Goal: Information Seeking & Learning: Learn about a topic

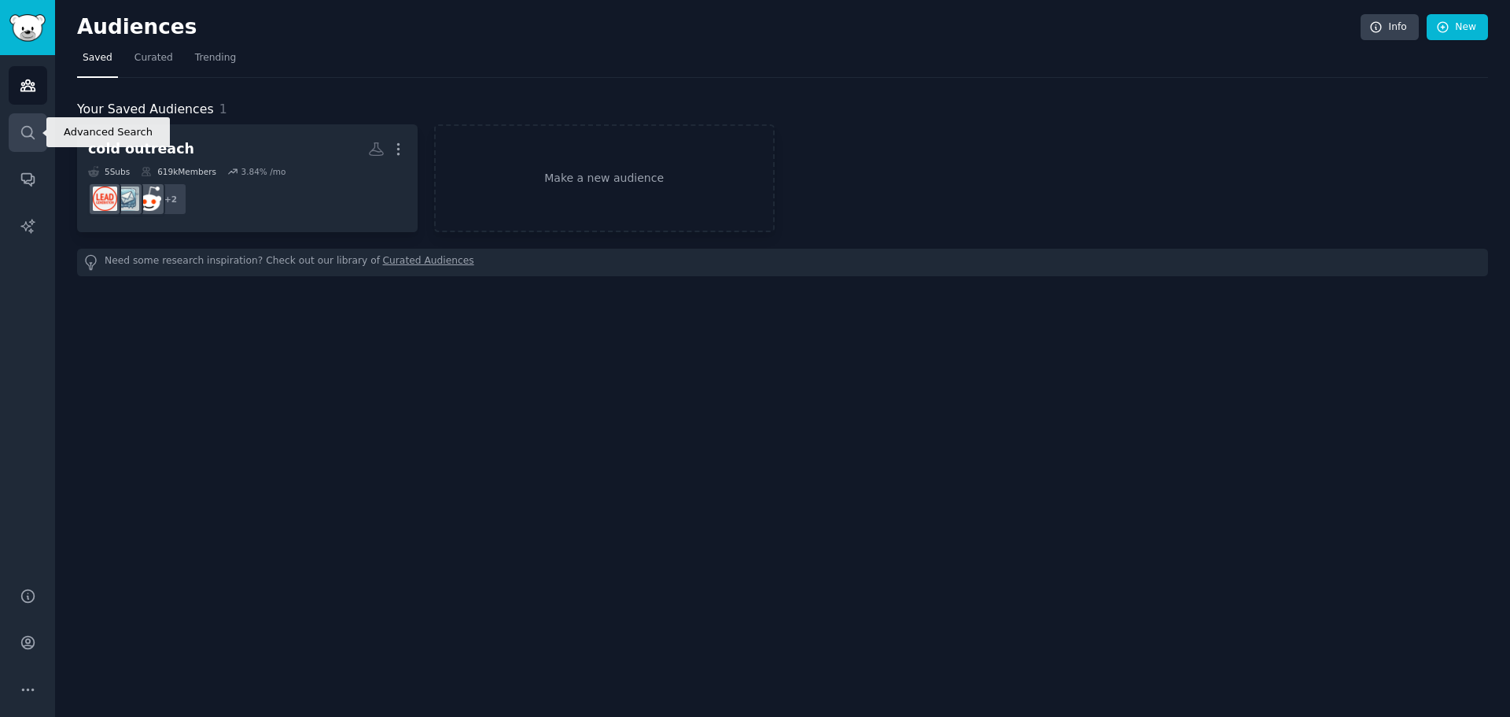
click at [17, 123] on link "Search" at bounding box center [28, 132] width 39 height 39
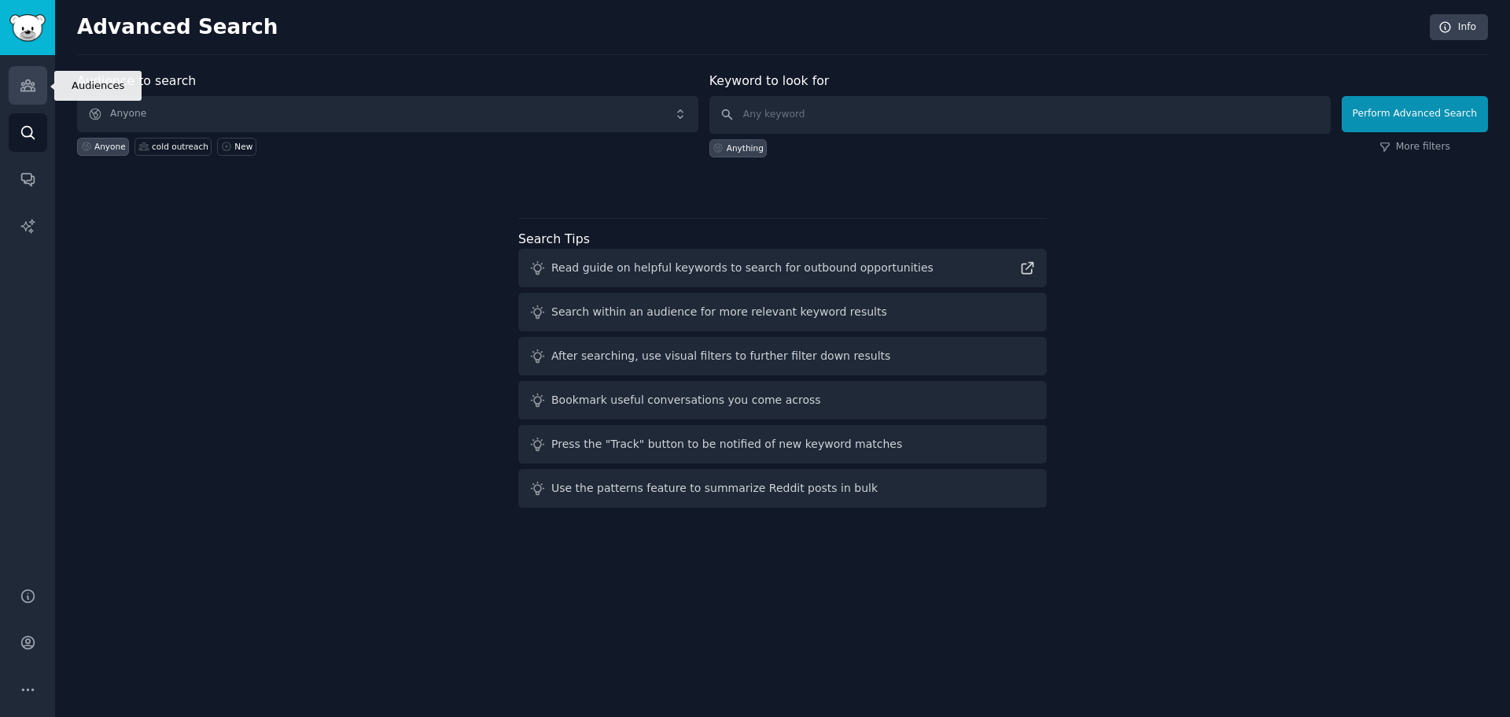
click at [32, 88] on icon "Sidebar" at bounding box center [28, 85] width 17 height 17
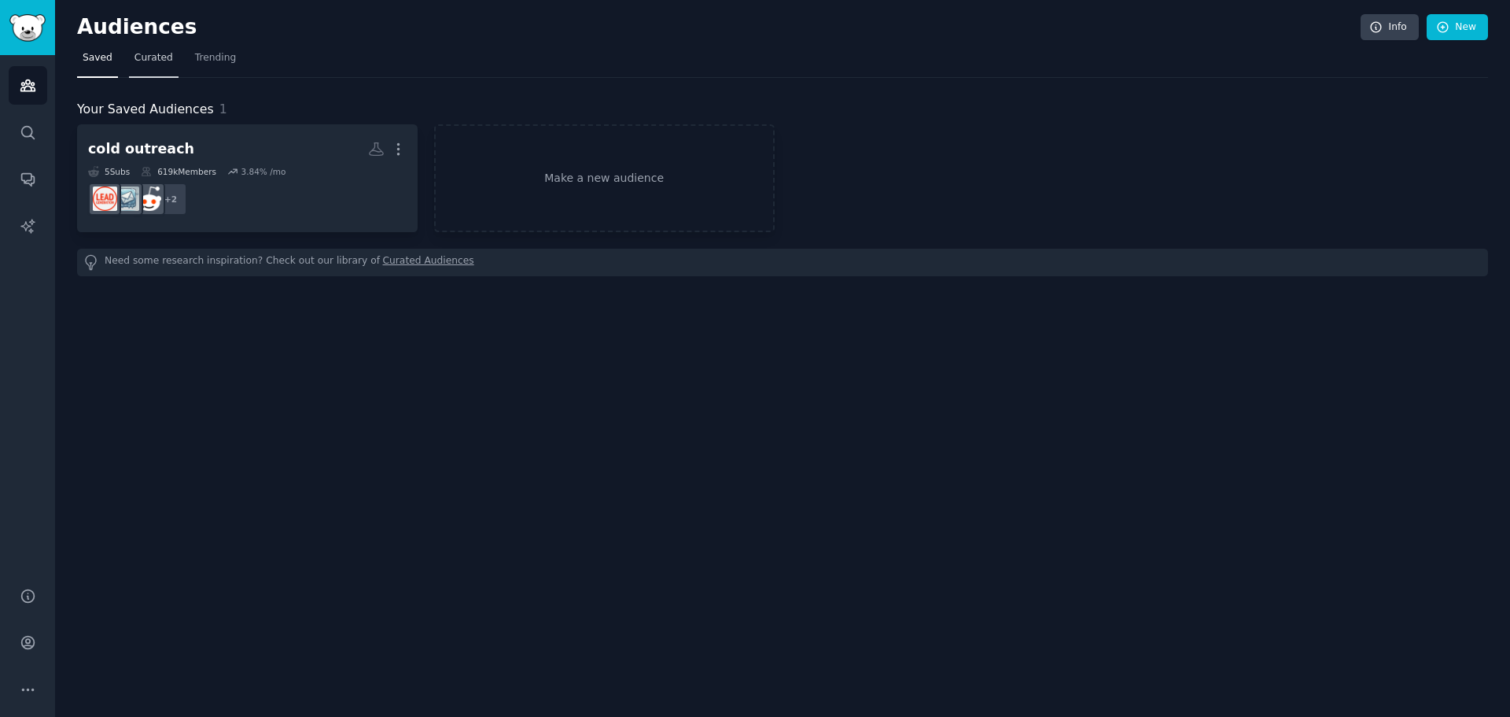
click at [169, 55] on link "Curated" at bounding box center [154, 62] width 50 height 32
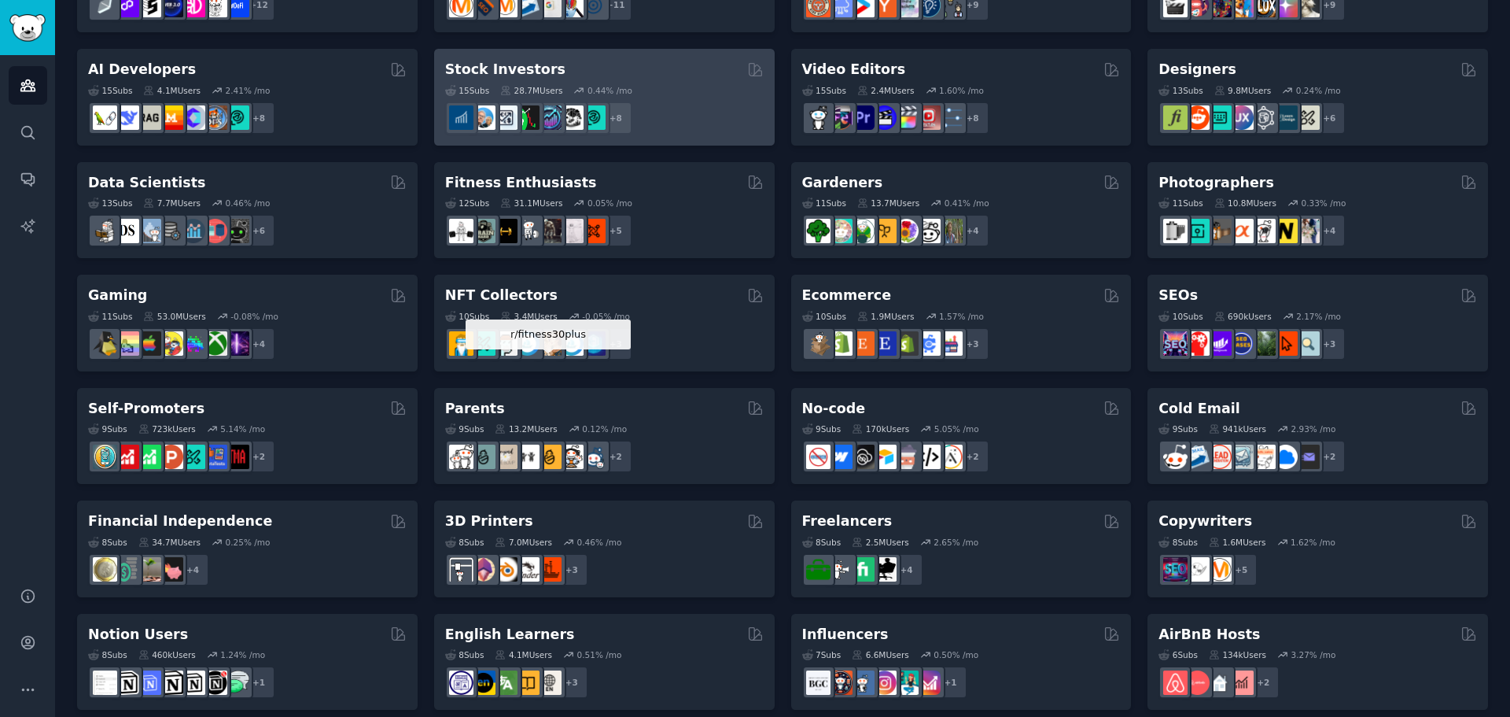
scroll to position [315, 0]
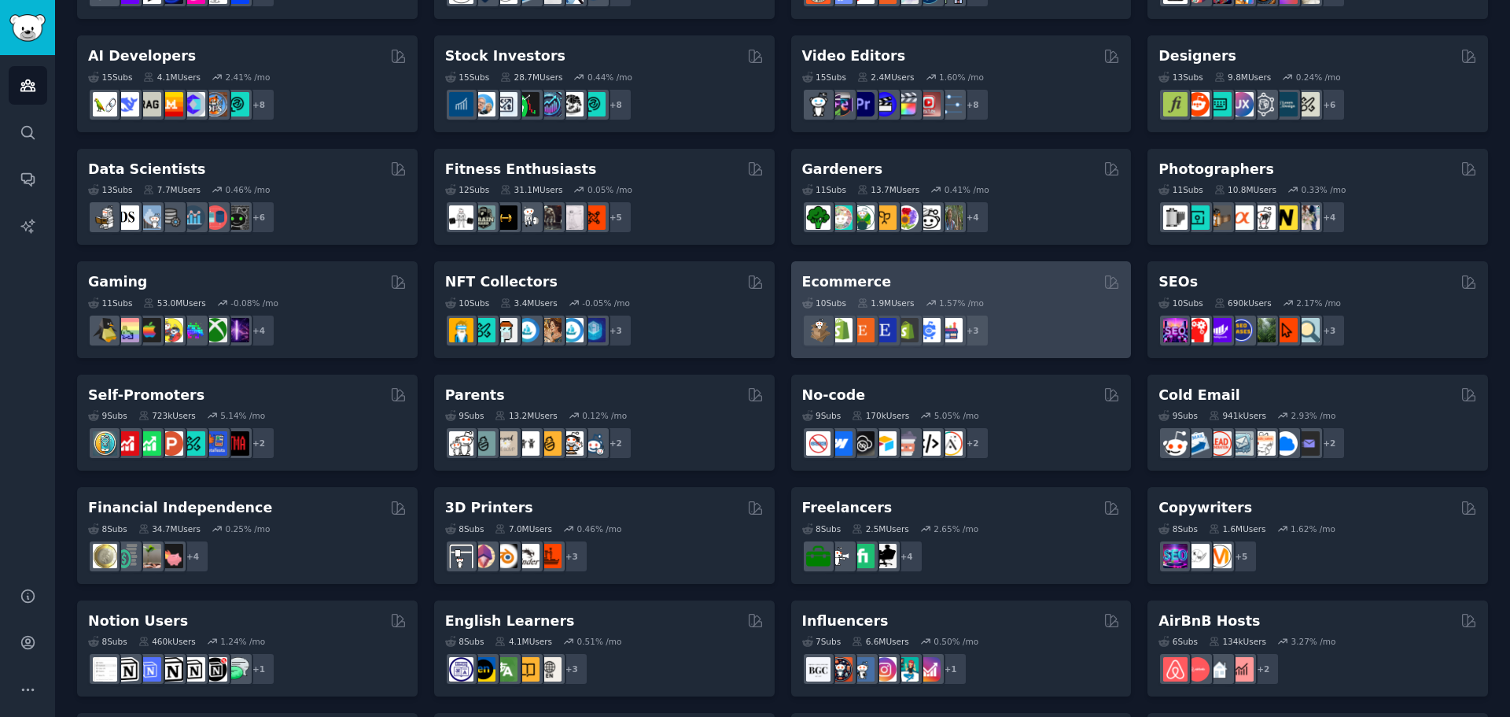
click at [1015, 289] on div "Ecommerce" at bounding box center [961, 282] width 319 height 20
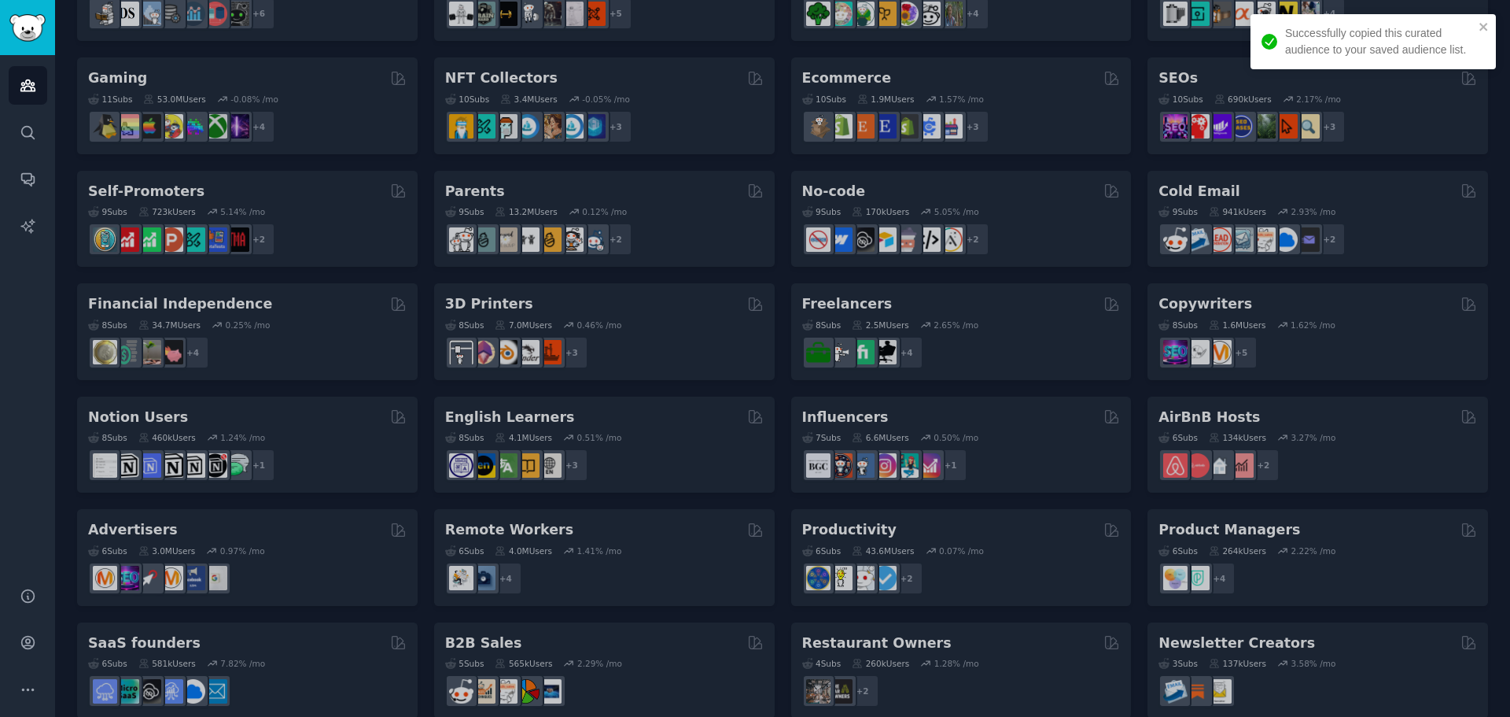
scroll to position [542, 0]
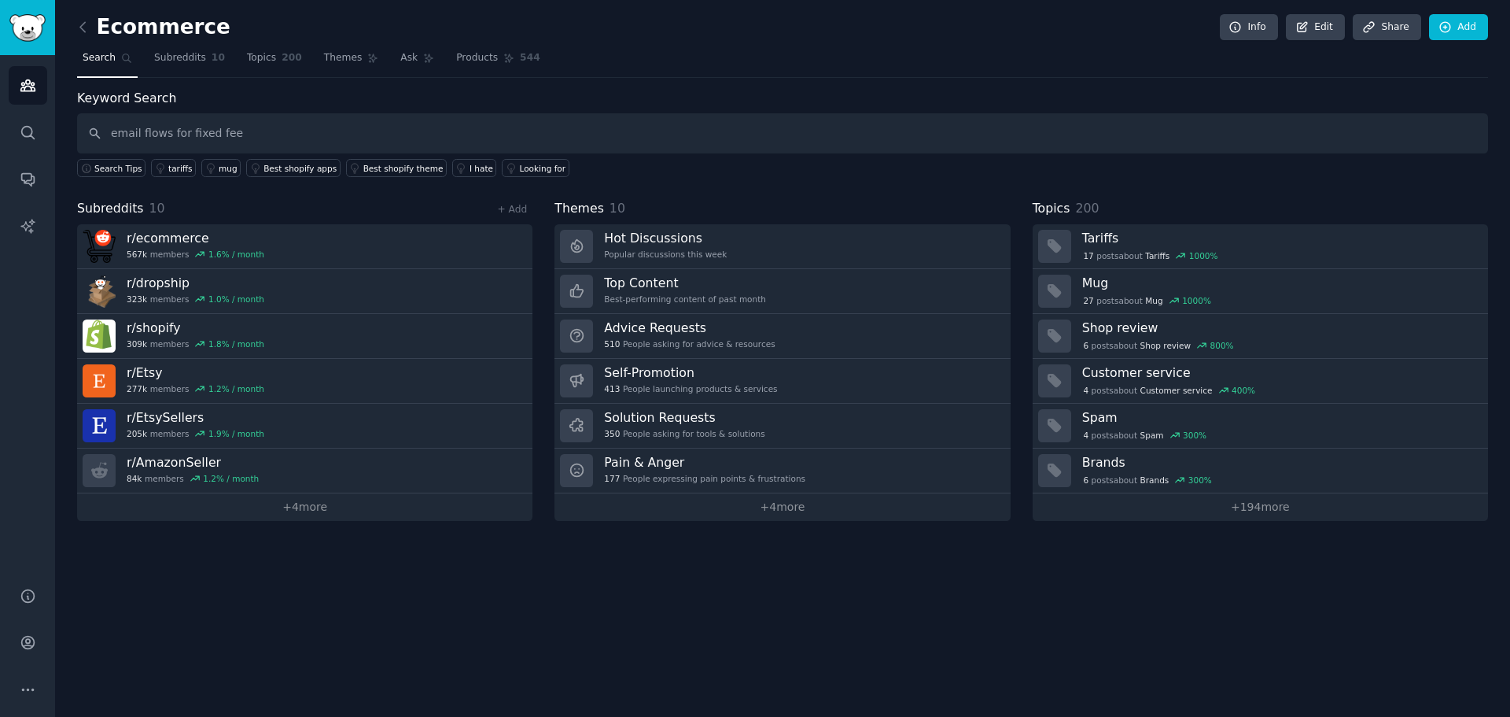
type input "email flows for fixed fee"
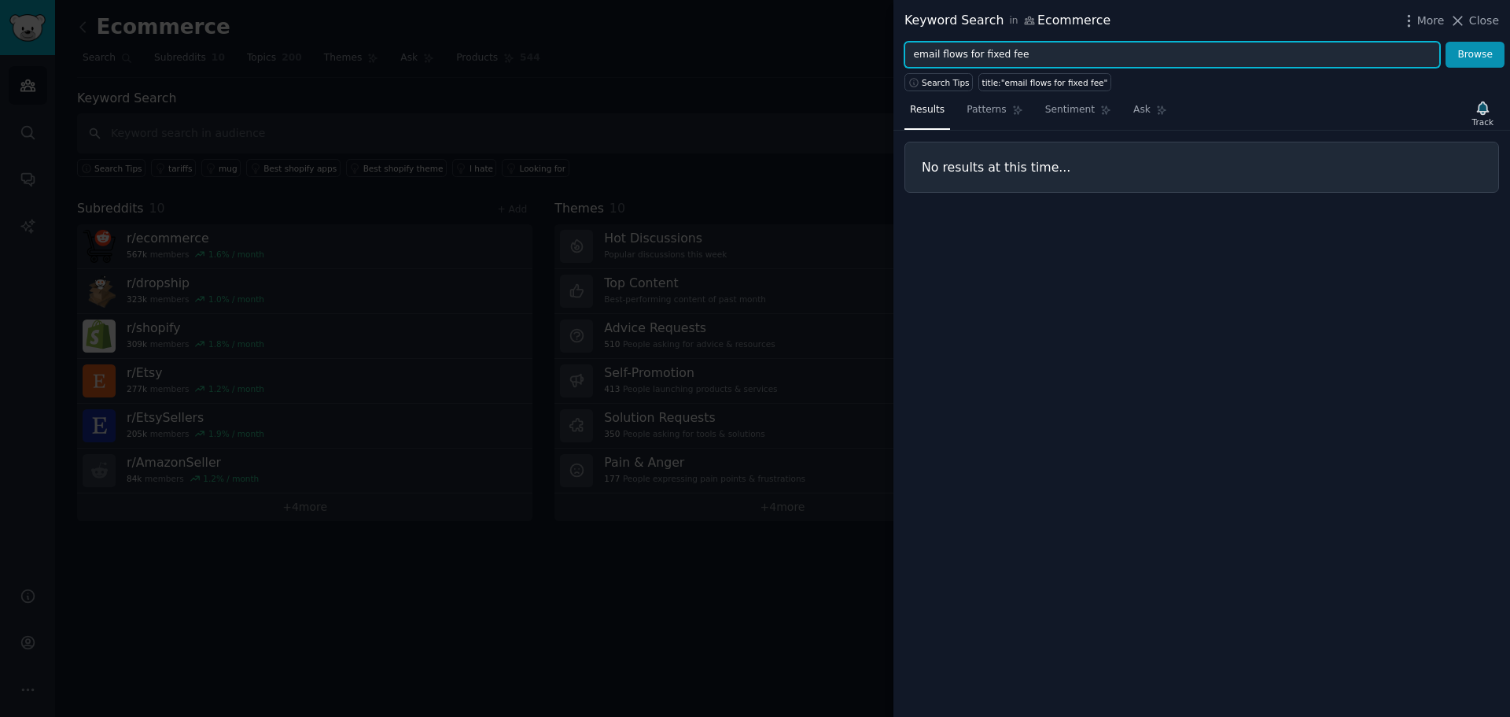
click at [965, 49] on input "email flows for fixed fee" at bounding box center [1172, 55] width 536 height 27
drag, startPoint x: 965, startPoint y: 49, endPoint x: 1085, endPoint y: 49, distance: 120.3
click at [976, 49] on input "email flows for fixed fee" at bounding box center [1172, 55] width 536 height 27
click at [1085, 49] on input "email flows for fixed fee" at bounding box center [1172, 55] width 536 height 27
type input "email flows no [MEDICAL_DATA]"
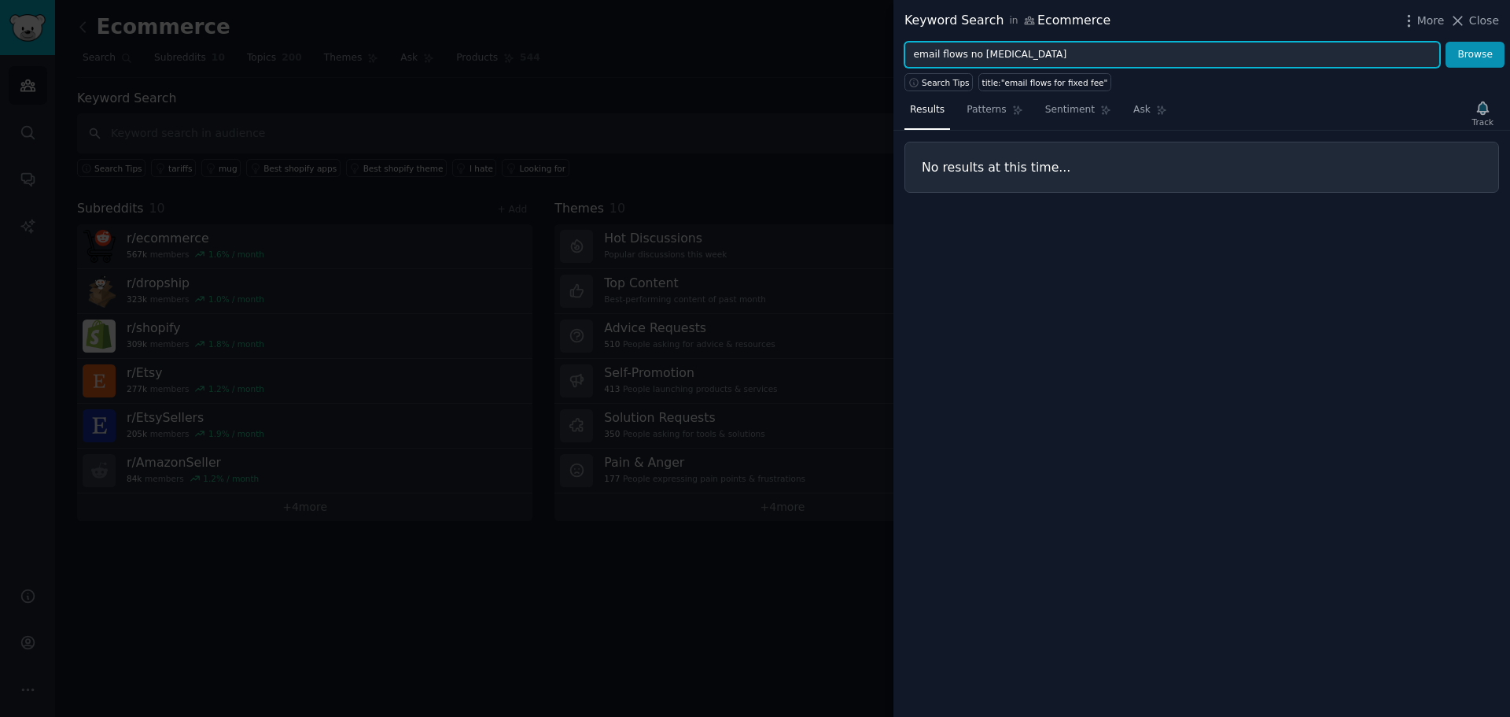
click at [1446, 42] on button "Browse" at bounding box center [1475, 55] width 59 height 27
drag, startPoint x: 991, startPoint y: 63, endPoint x: 976, endPoint y: 63, distance: 14.9
click at [976, 63] on input "email flows no [MEDICAL_DATA]" at bounding box center [1172, 55] width 536 height 27
